Goal: Information Seeking & Learning: Learn about a topic

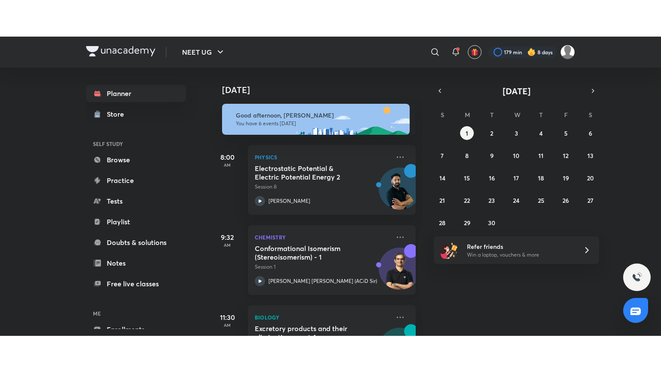
scroll to position [293, 0]
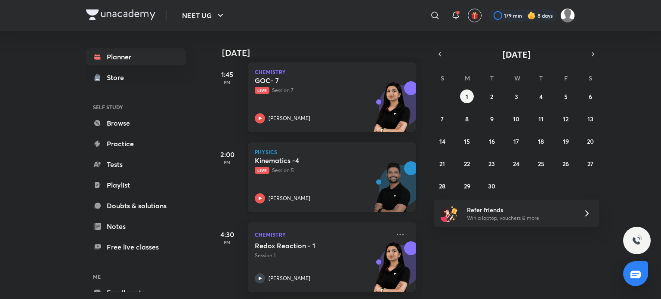
click at [358, 142] on div "Physics Kinematics -4 Live Session 5 [PERSON_NAME]" at bounding box center [332, 177] width 168 height 70
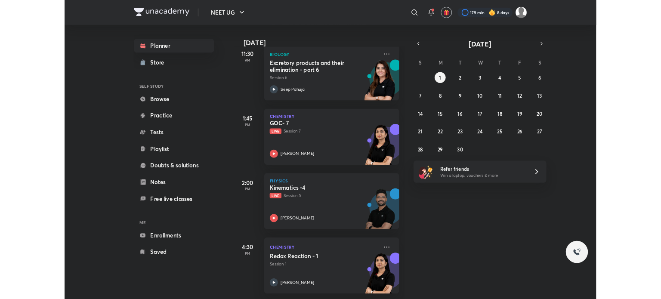
scroll to position [220, 0]
